Goal: Task Accomplishment & Management: Complete application form

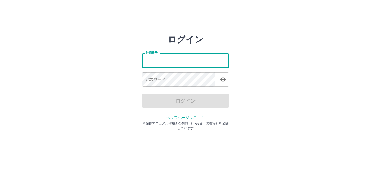
type input "*******"
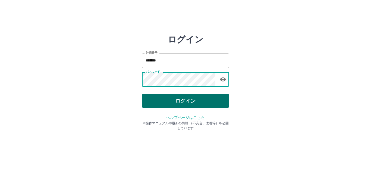
click at [172, 107] on button "ログイン" at bounding box center [185, 101] width 87 height 14
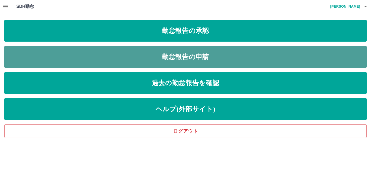
click at [190, 57] on link "勤怠報告の申請" at bounding box center [185, 57] width 362 height 22
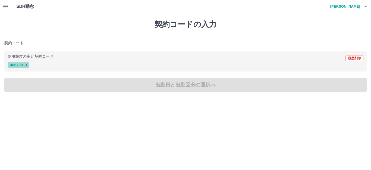
click at [17, 63] on button "40670013" at bounding box center [19, 65] width 22 height 7
type input "********"
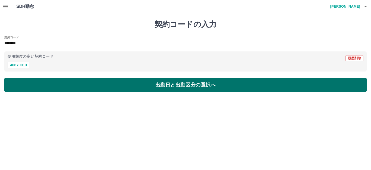
click at [62, 89] on button "出勤日と出勤区分の選択へ" at bounding box center [185, 85] width 362 height 14
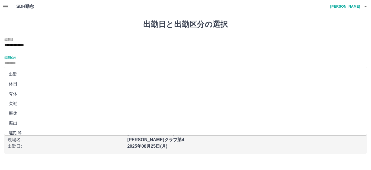
click at [61, 61] on input "出勤区分" at bounding box center [185, 63] width 362 height 7
click at [20, 75] on li "出勤" at bounding box center [185, 74] width 362 height 10
type input "**"
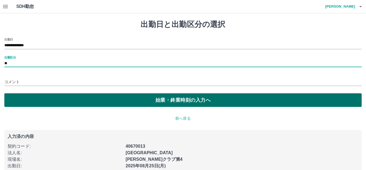
click at [31, 100] on button "始業・終業時刻の入力へ" at bounding box center [183, 100] width 358 height 14
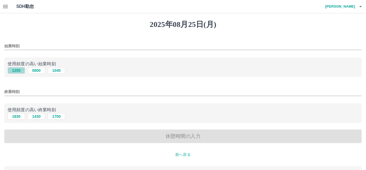
click at [19, 69] on button "1200" at bounding box center [16, 70] width 17 height 7
click at [36, 72] on button "0800" at bounding box center [36, 70] width 17 height 7
type input "****"
click at [37, 116] on button "1430" at bounding box center [36, 116] width 17 height 7
type input "****"
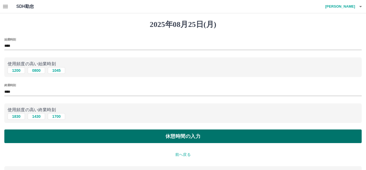
click at [119, 140] on button "休憩時間の入力" at bounding box center [183, 136] width 358 height 14
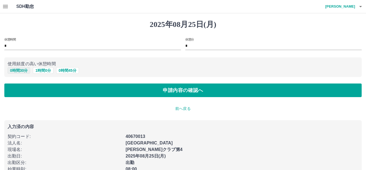
click at [17, 69] on button "0 時間 30 分" at bounding box center [19, 70] width 23 height 7
type input "**"
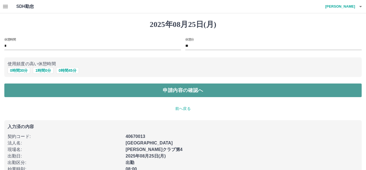
click at [49, 96] on button "申請内容の確認へ" at bounding box center [183, 90] width 358 height 14
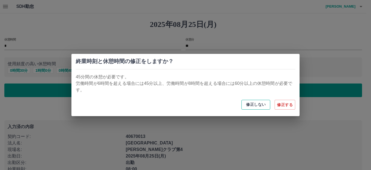
click at [263, 103] on button "修正しない" at bounding box center [255, 105] width 29 height 10
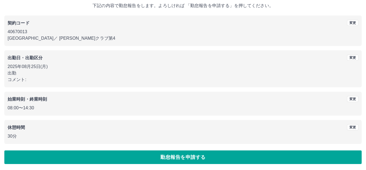
scroll to position [34, 0]
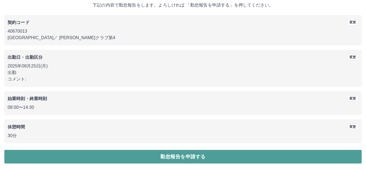
click at [165, 157] on button "勤怠報告を申請する" at bounding box center [183, 157] width 358 height 14
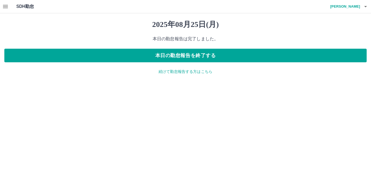
click at [4, 5] on icon "button" at bounding box center [5, 6] width 5 height 3
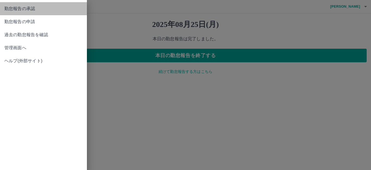
click at [40, 12] on link "勤怠報告の承認" at bounding box center [43, 8] width 87 height 13
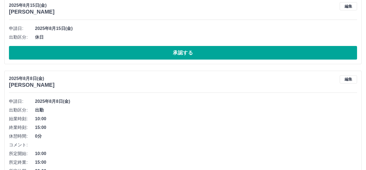
scroll to position [671, 0]
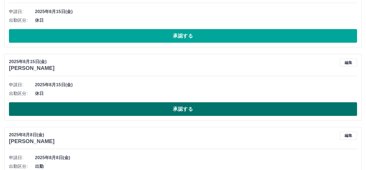
click at [162, 108] on button "承認する" at bounding box center [183, 109] width 349 height 14
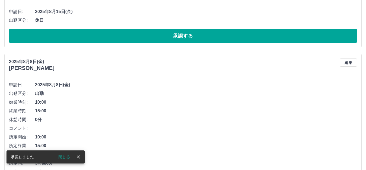
click at [181, 37] on button "承認する" at bounding box center [183, 36] width 349 height 14
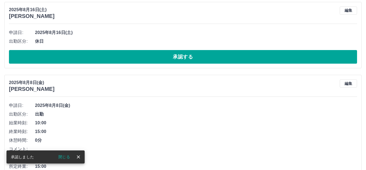
scroll to position [572, 0]
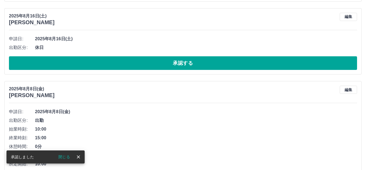
click at [180, 61] on button "承認する" at bounding box center [183, 63] width 349 height 14
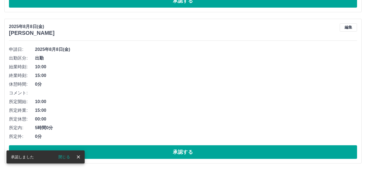
scroll to position [480, 0]
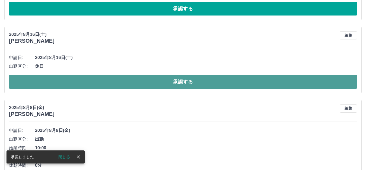
click at [182, 87] on button "承認する" at bounding box center [183, 82] width 349 height 14
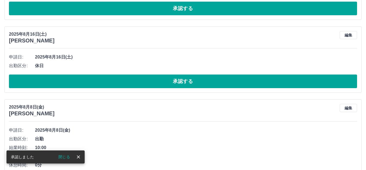
scroll to position [398, 0]
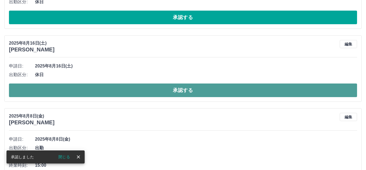
click at [190, 93] on button "承認する" at bounding box center [183, 90] width 349 height 14
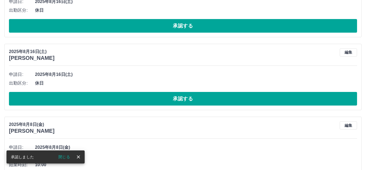
scroll to position [317, 0]
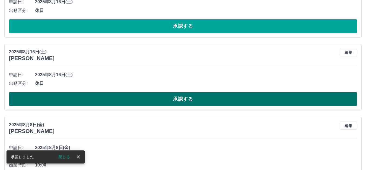
click at [190, 97] on button "承認する" at bounding box center [183, 99] width 349 height 14
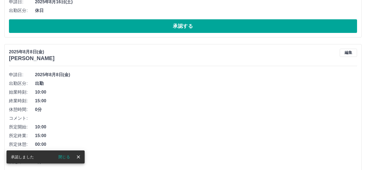
scroll to position [263, 0]
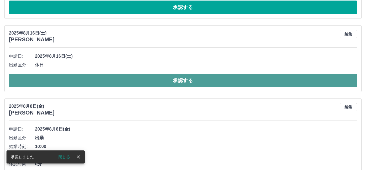
click at [194, 84] on button "承認する" at bounding box center [183, 81] width 349 height 14
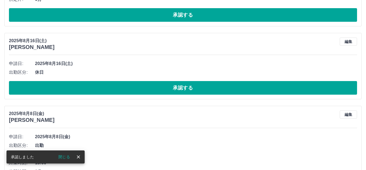
scroll to position [181, 0]
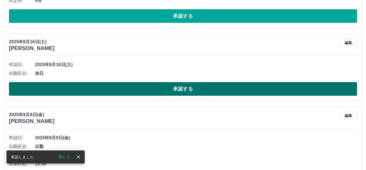
click at [199, 89] on button "承認する" at bounding box center [183, 89] width 349 height 14
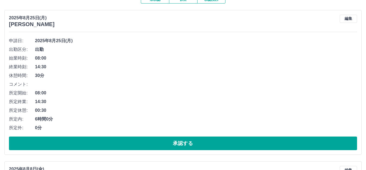
scroll to position [0, 0]
